Goal: Task Accomplishment & Management: Manage account settings

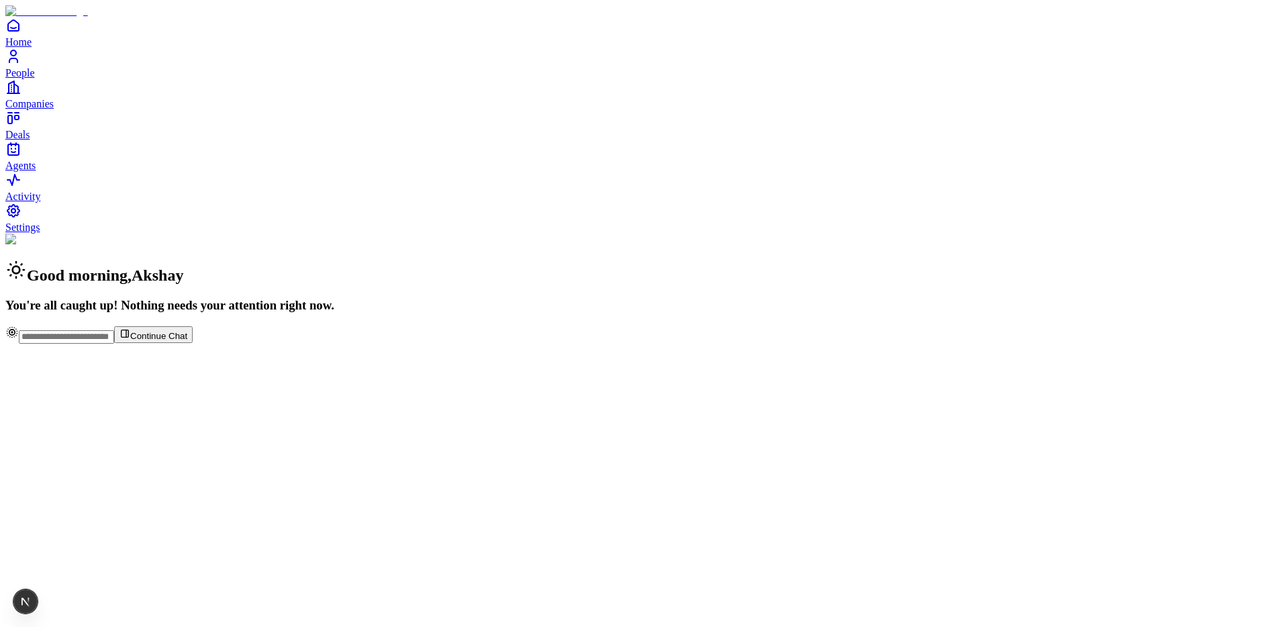
click at [35, 79] on span "People" at bounding box center [20, 72] width 30 height 11
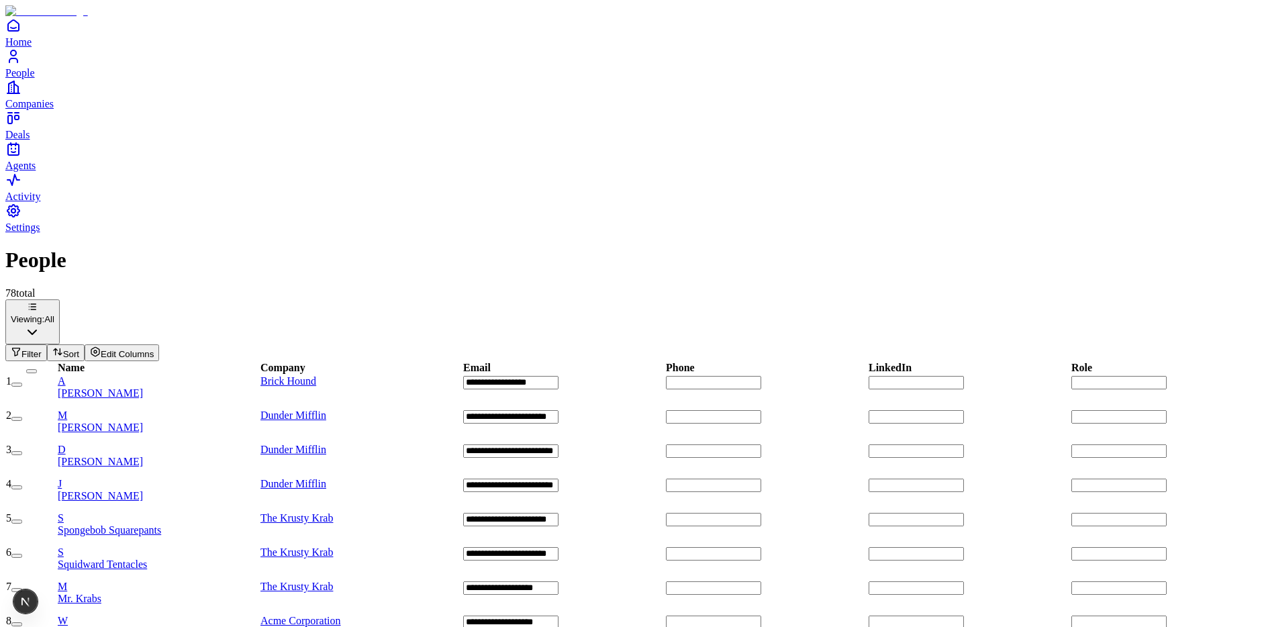
click at [240, 375] on div "A Akshay Guthal" at bounding box center [158, 387] width 201 height 24
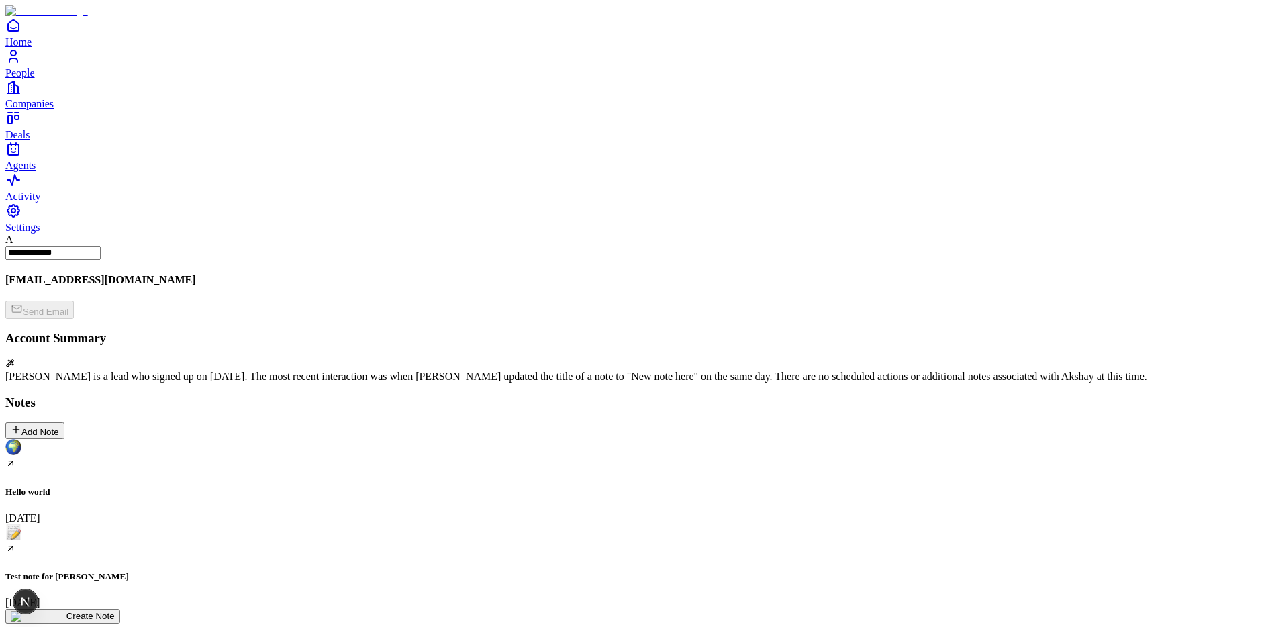
click at [276, 524] on div "Test note for carlos August 12" at bounding box center [631, 566] width 1253 height 85
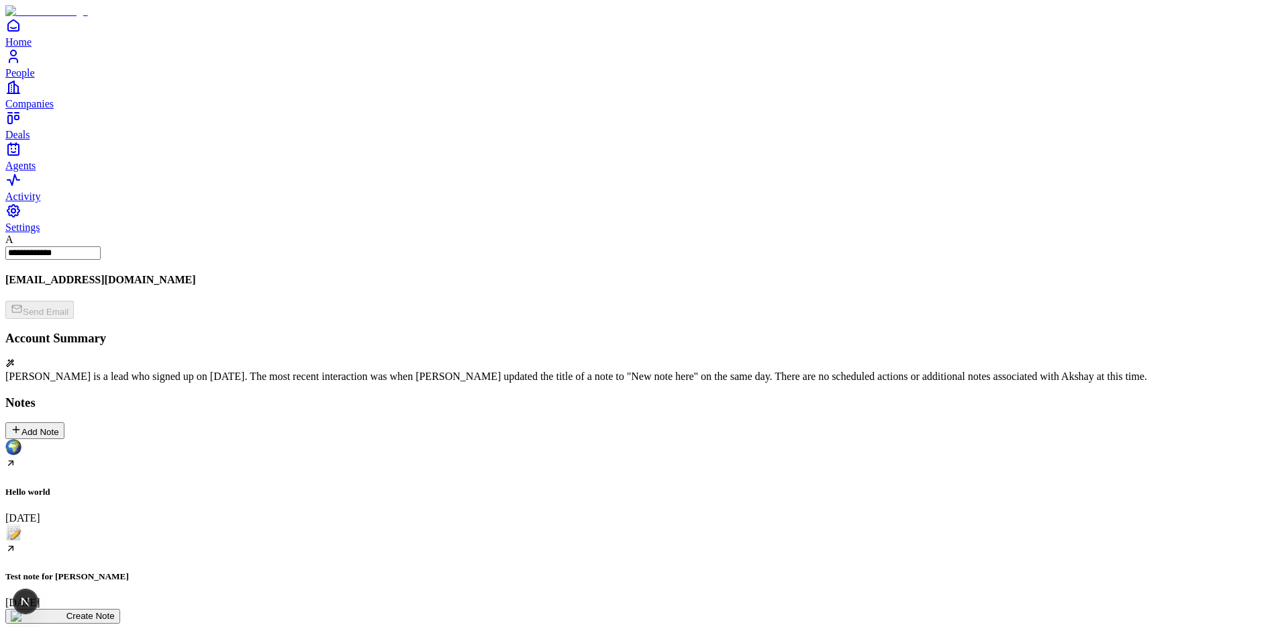
click at [40, 233] on span "Settings" at bounding box center [22, 226] width 35 height 11
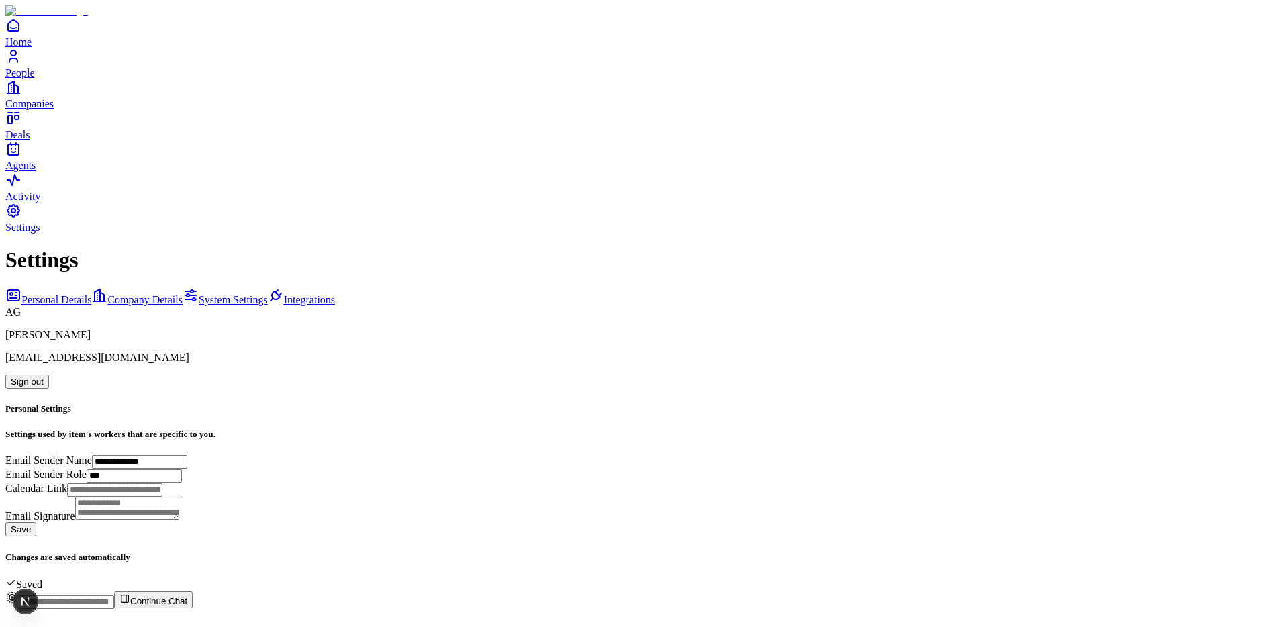
click at [49, 375] on button "Sign out" at bounding box center [27, 382] width 44 height 14
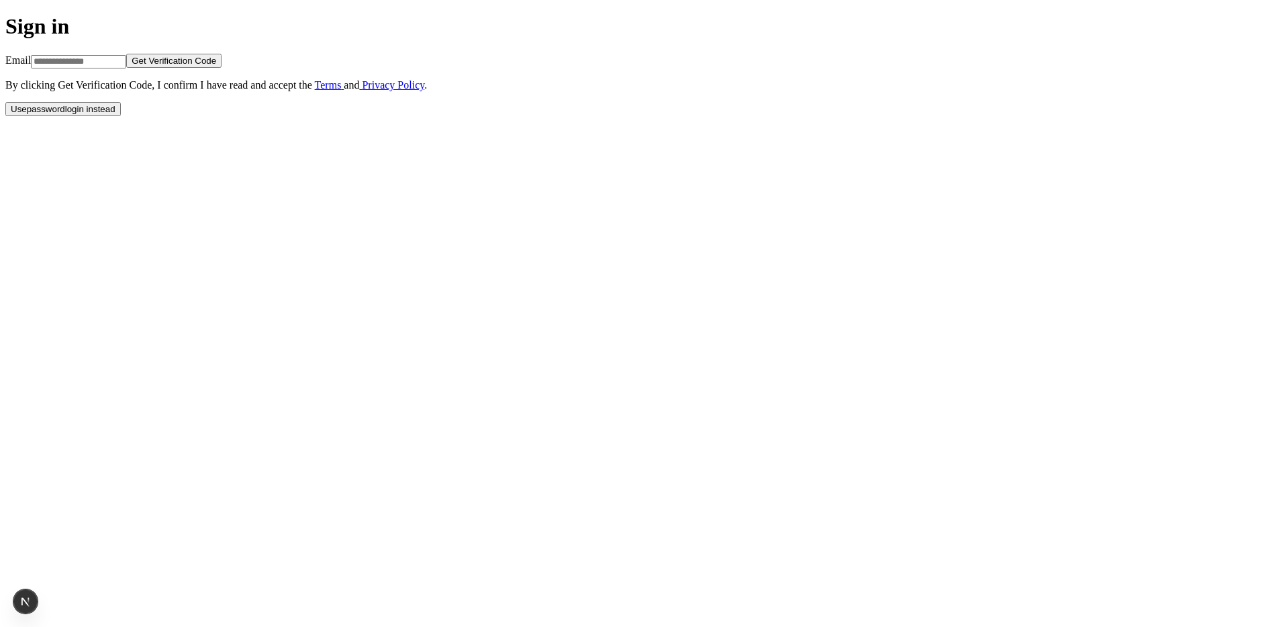
click at [121, 116] on button "Use password login instead" at bounding box center [62, 109] width 115 height 14
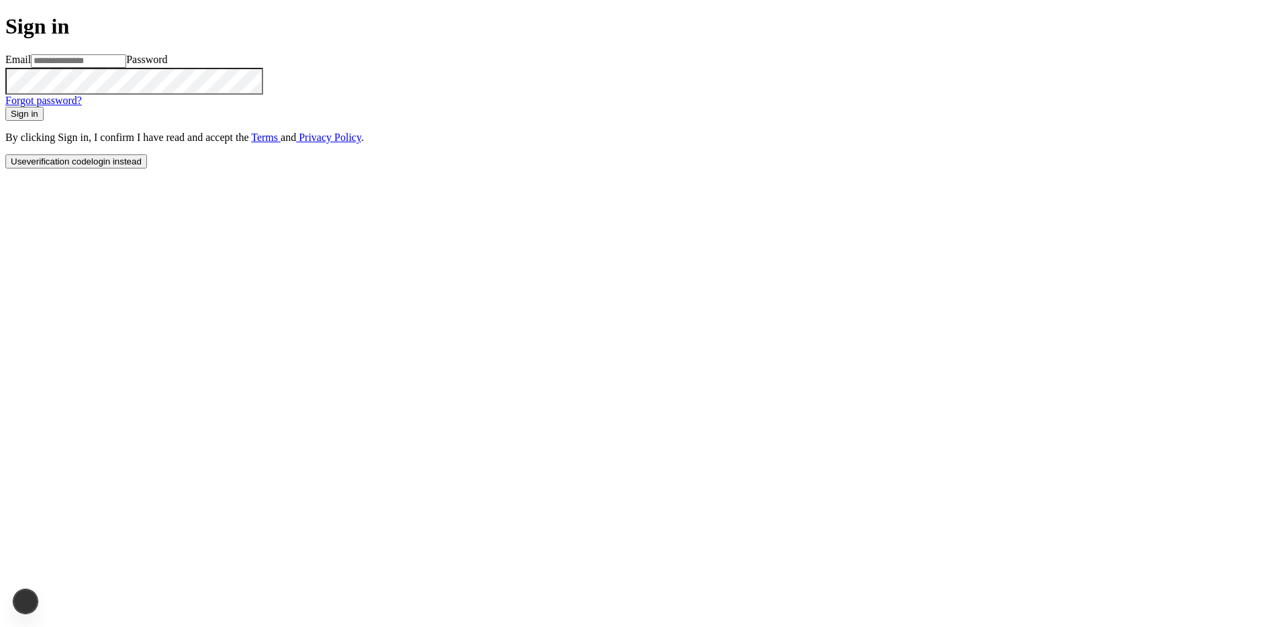
click at [126, 68] on input at bounding box center [78, 60] width 95 height 13
type input "**********"
click at [5, 107] on button "Sign in" at bounding box center [24, 114] width 38 height 14
